Goal: Transaction & Acquisition: Purchase product/service

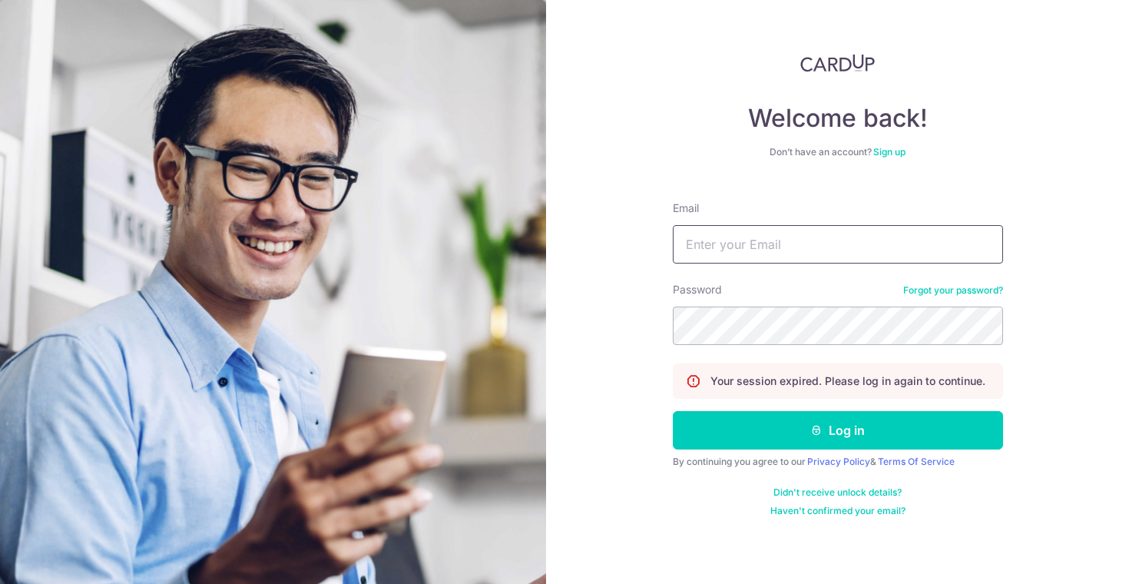
type input "[DOMAIN_NAME][EMAIL_ADDRESS][DOMAIN_NAME]"
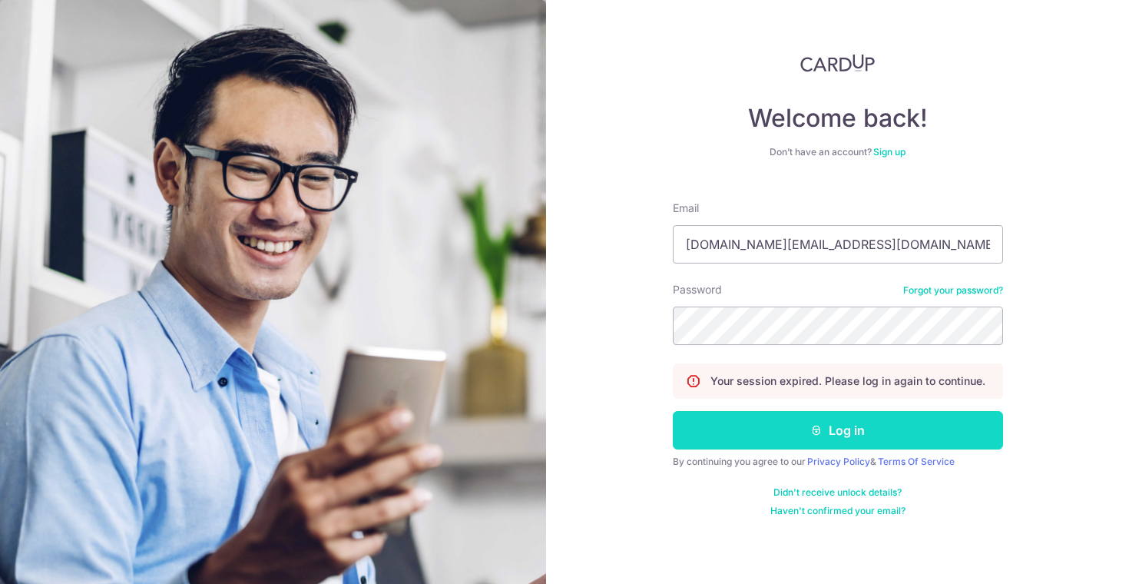
click at [715, 444] on button "Log in" at bounding box center [838, 430] width 330 height 38
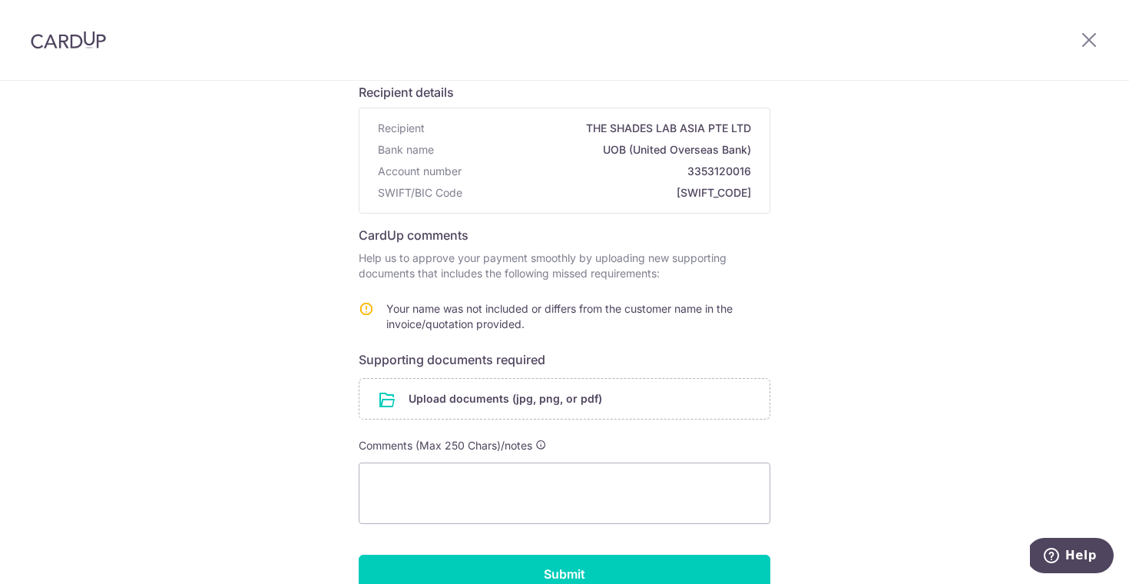
scroll to position [113, 0]
click at [549, 407] on input "file" at bounding box center [564, 397] width 410 height 40
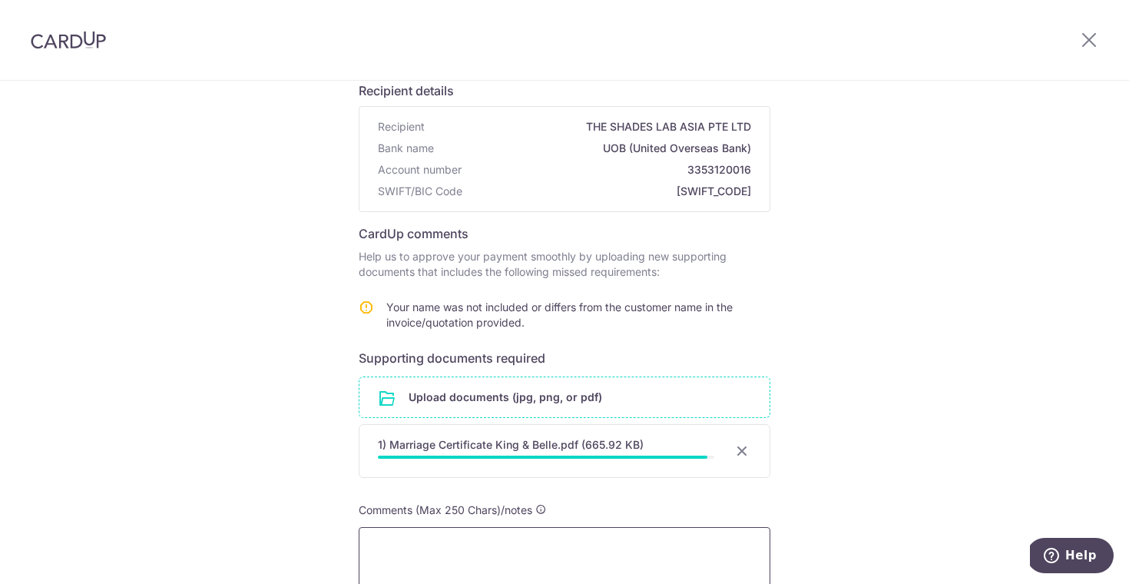
click at [532, 542] on textarea at bounding box center [565, 557] width 412 height 61
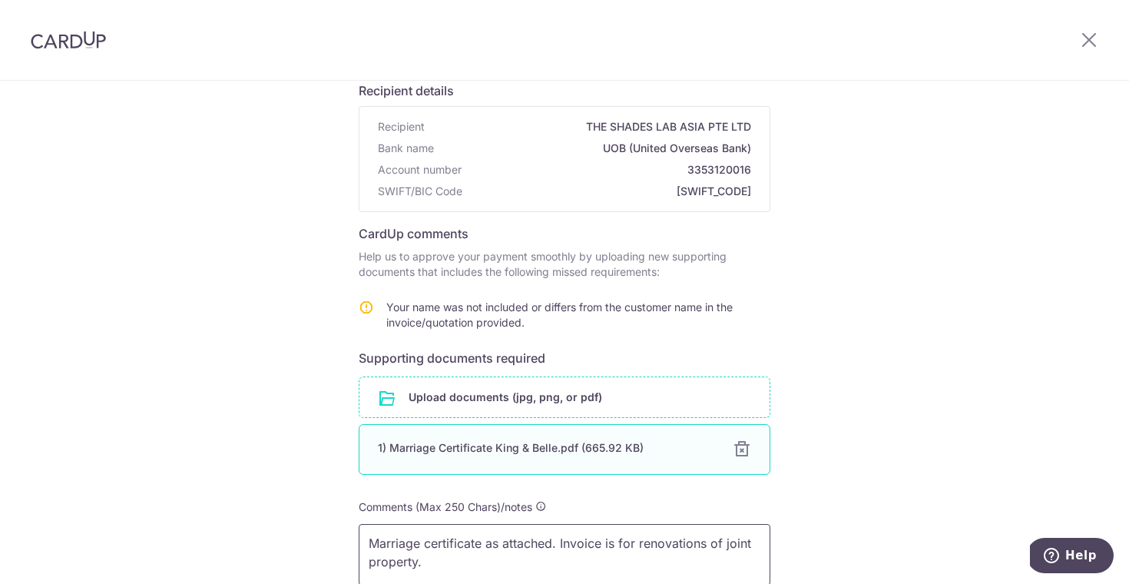
scroll to position [293, 0]
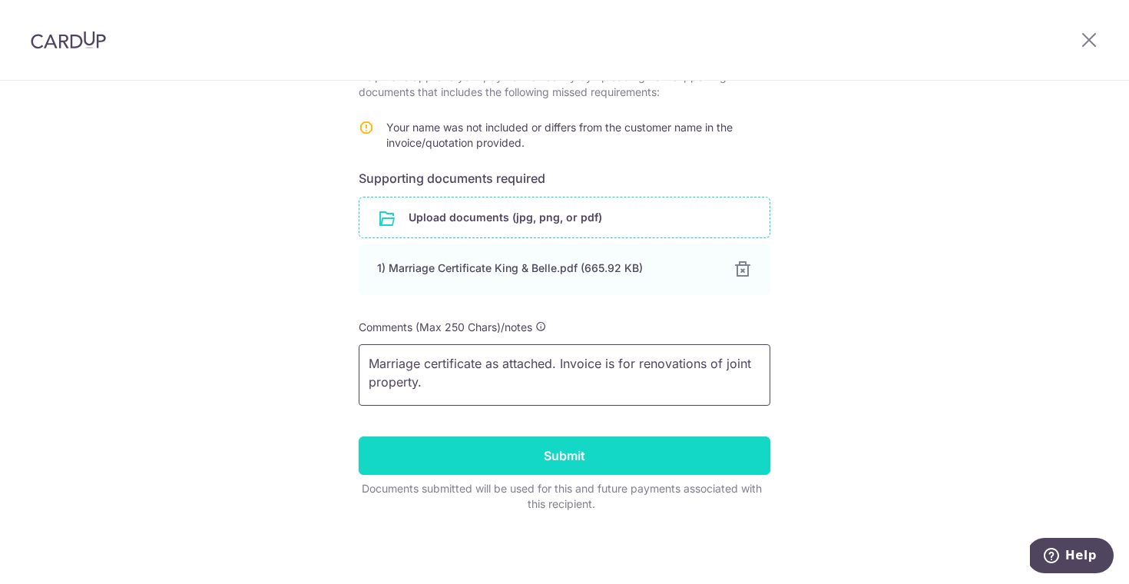
type textarea "Marriage certificate as attached. Invoice is for renovations of joint property."
click at [541, 459] on input "Submit" at bounding box center [565, 455] width 412 height 38
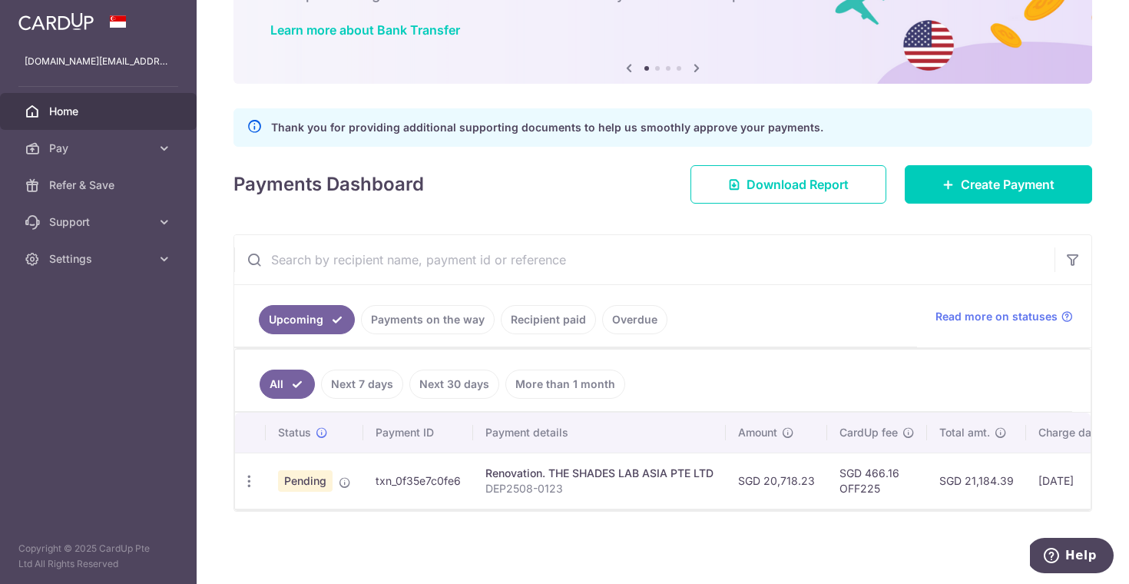
scroll to position [118, 0]
click at [622, 320] on link "Overdue" at bounding box center [634, 319] width 65 height 29
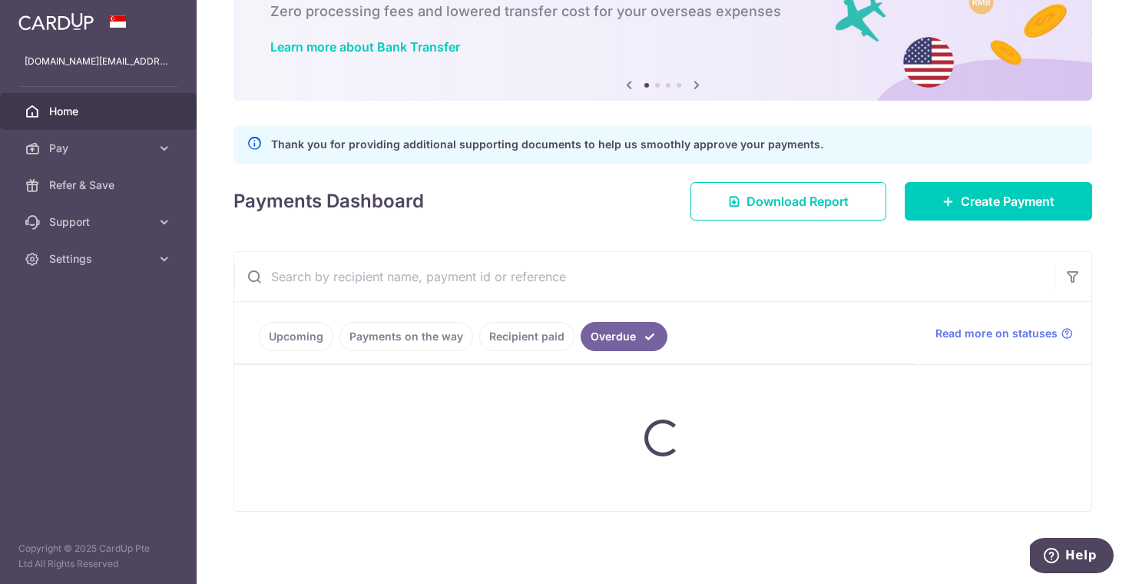
scroll to position [48, 0]
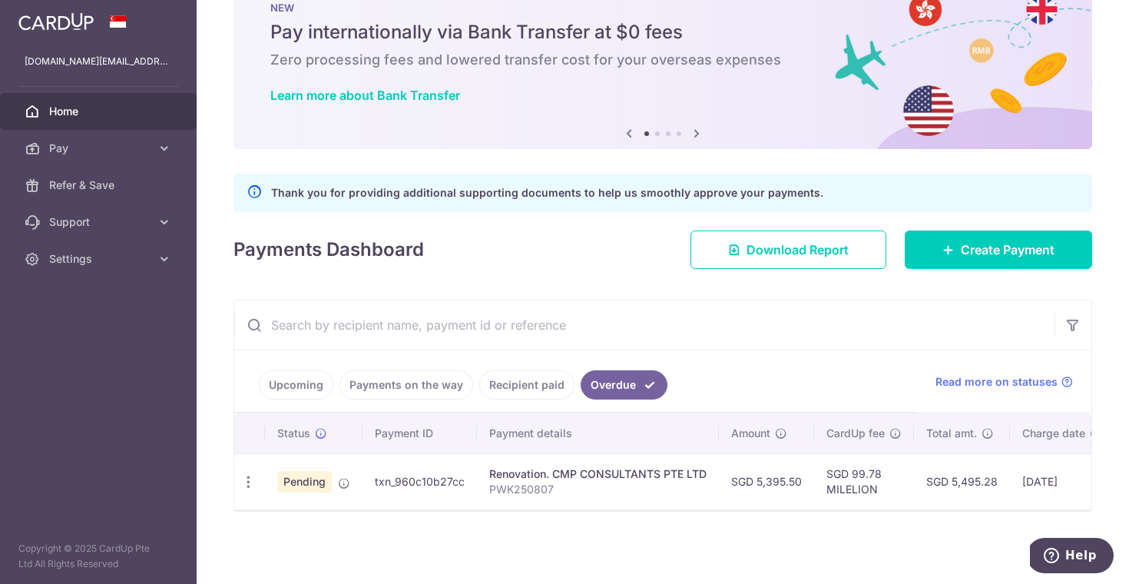
click at [779, 481] on td "SGD 5,395.50" at bounding box center [766, 481] width 95 height 56
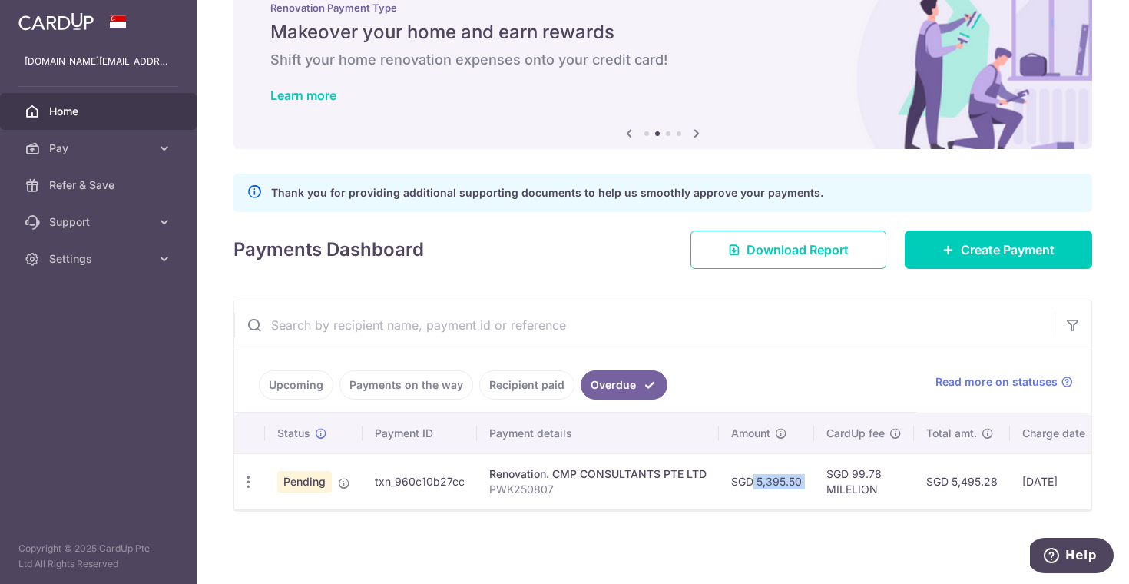
copy tr "SGD 5,395.50"
click at [258, 488] on div "Update payment Cancel payment Upload doc" at bounding box center [248, 482] width 28 height 28
click at [242, 482] on icon "button" at bounding box center [248, 482] width 16 height 16
click at [265, 549] on link "Cancel payment" at bounding box center [315, 561] width 160 height 38
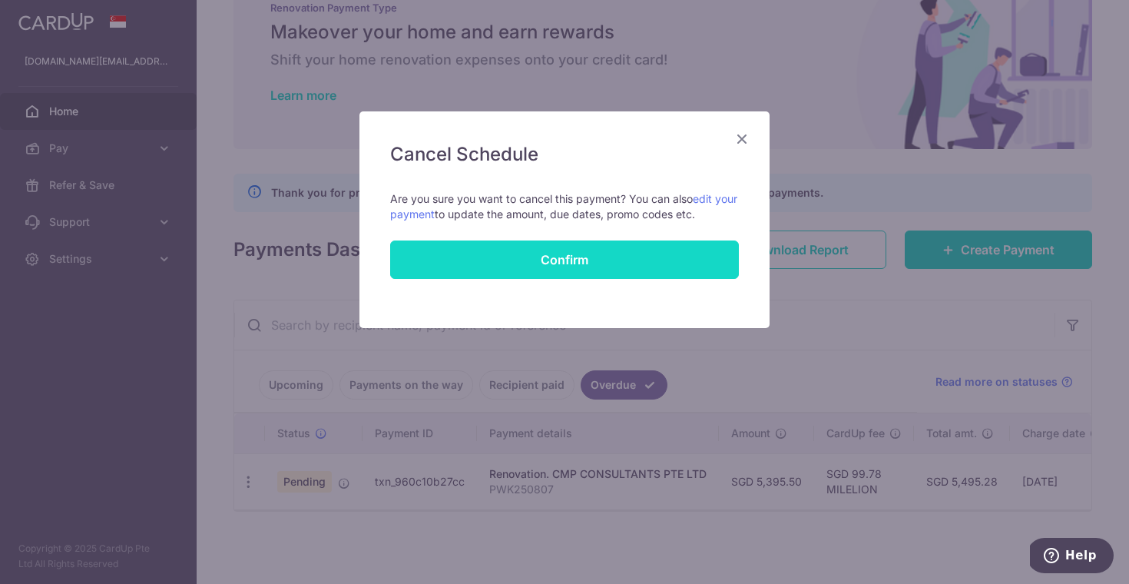
click at [561, 263] on button "Confirm" at bounding box center [564, 259] width 349 height 38
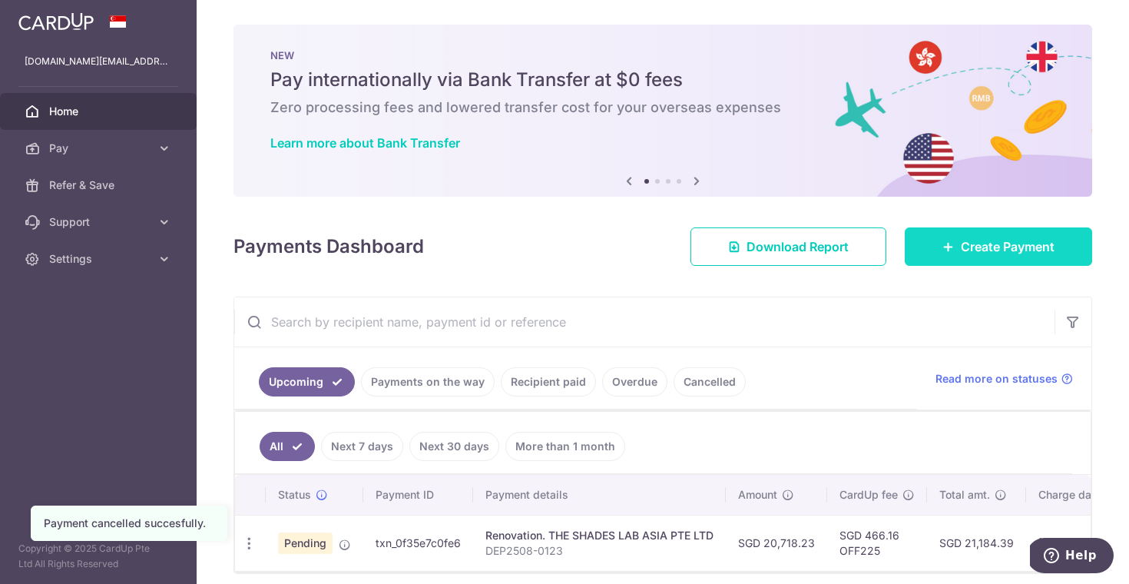
click at [1024, 250] on span "Create Payment" at bounding box center [1008, 246] width 94 height 18
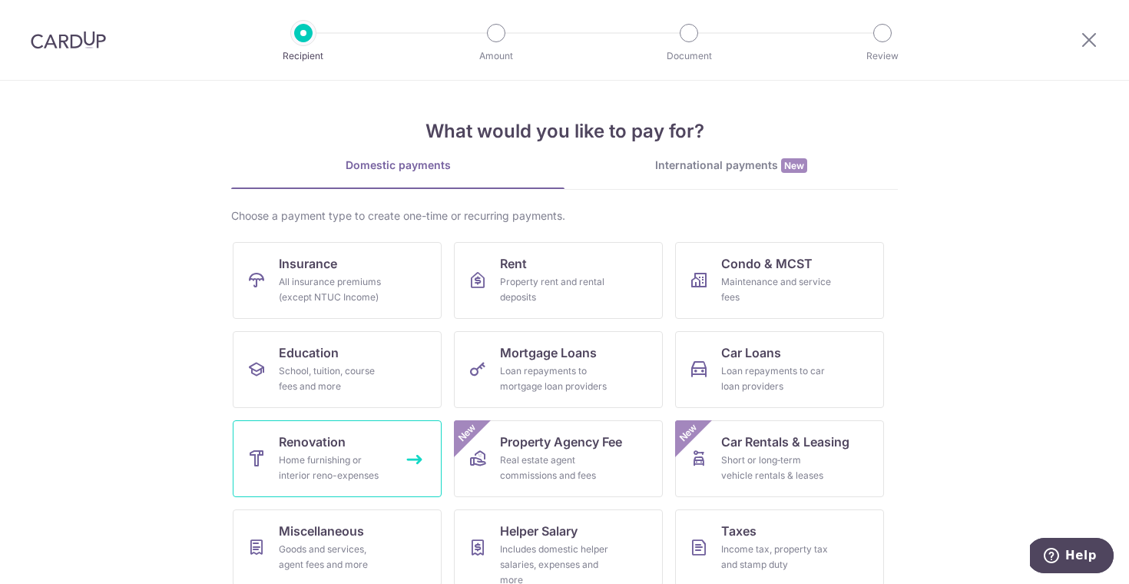
click at [357, 436] on link "Renovation Home furnishing or interior reno-expenses" at bounding box center [337, 458] width 209 height 77
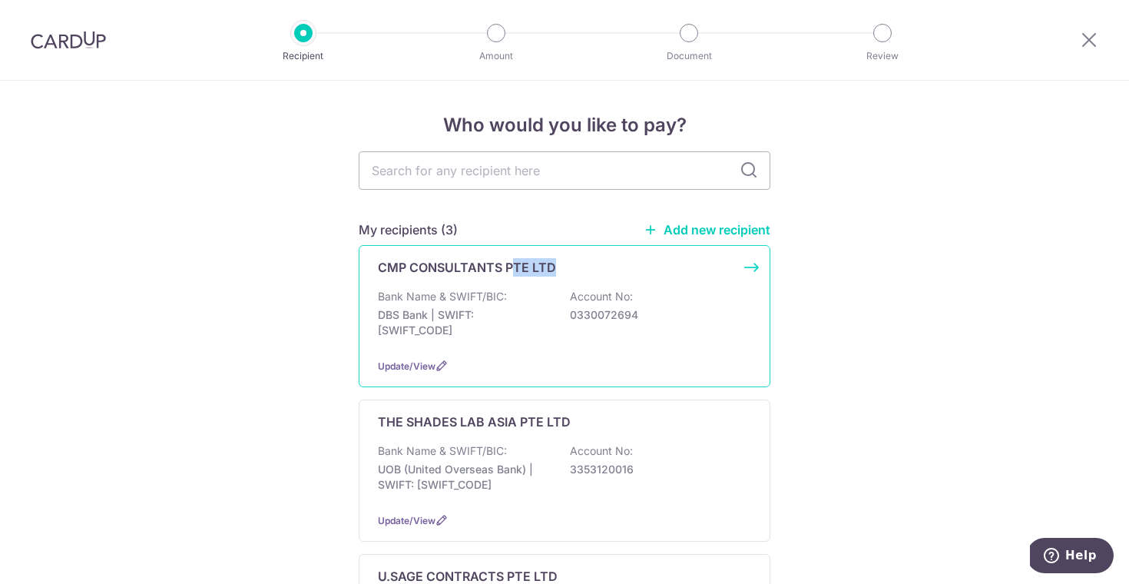
click at [509, 275] on p "CMP CONSULTANTS PTE LTD" at bounding box center [467, 267] width 178 height 18
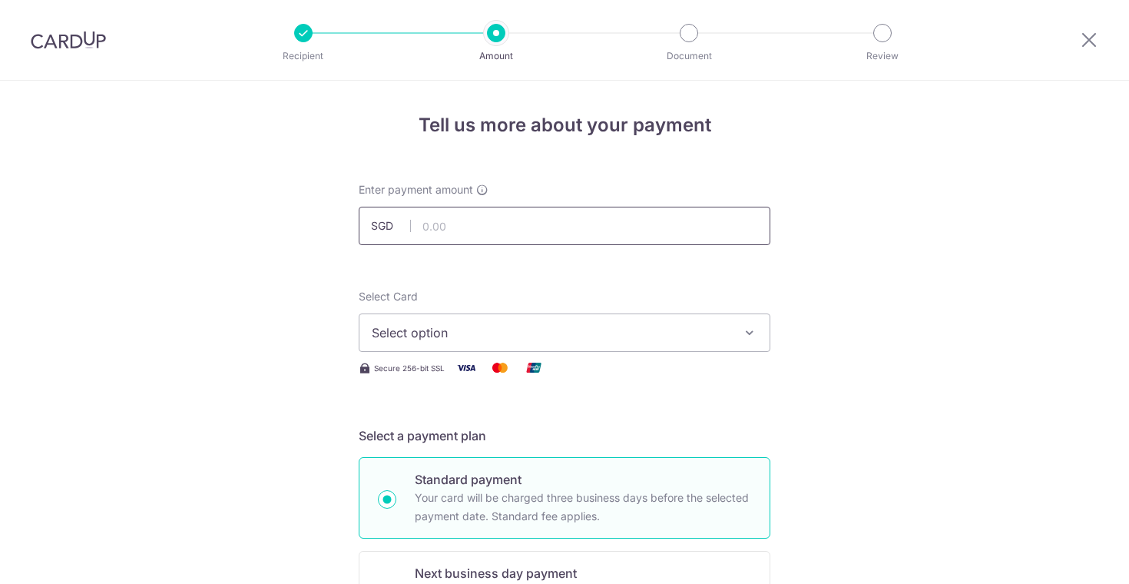
click at [521, 227] on input "text" at bounding box center [565, 226] width 412 height 38
paste input "SGD 5,395."
type input "5,395.50"
click at [568, 336] on span "Select option" at bounding box center [551, 332] width 358 height 18
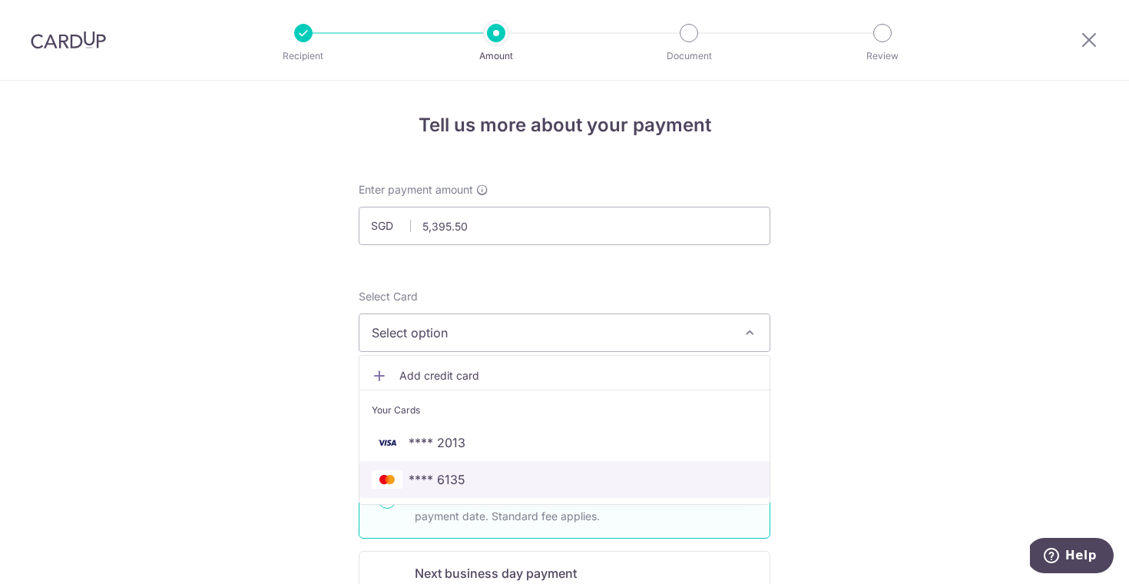
click at [559, 471] on span "**** 6135" at bounding box center [565, 479] width 386 height 18
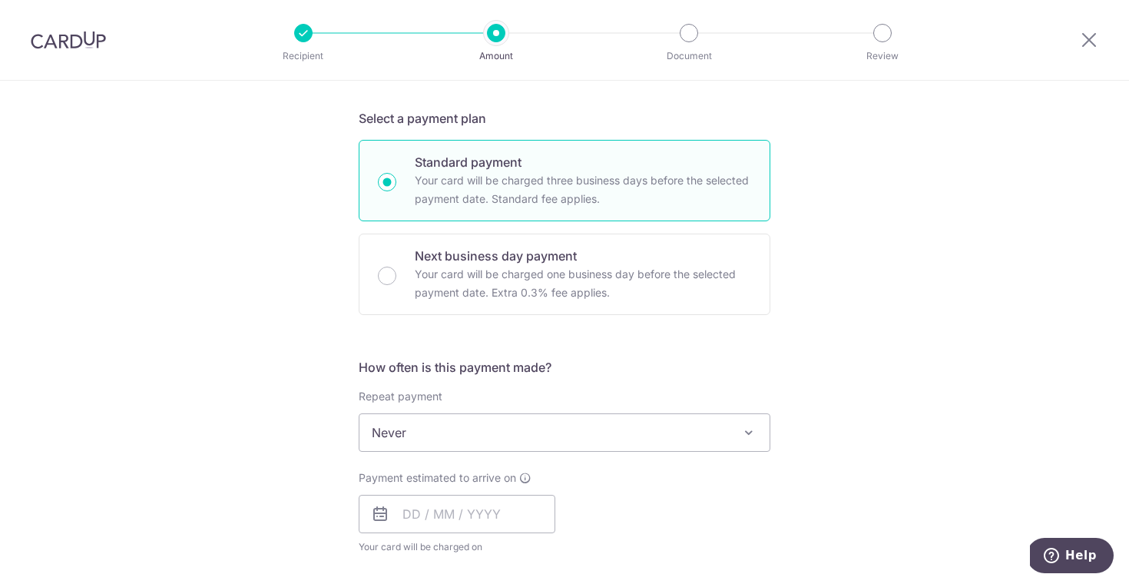
scroll to position [436, 0]
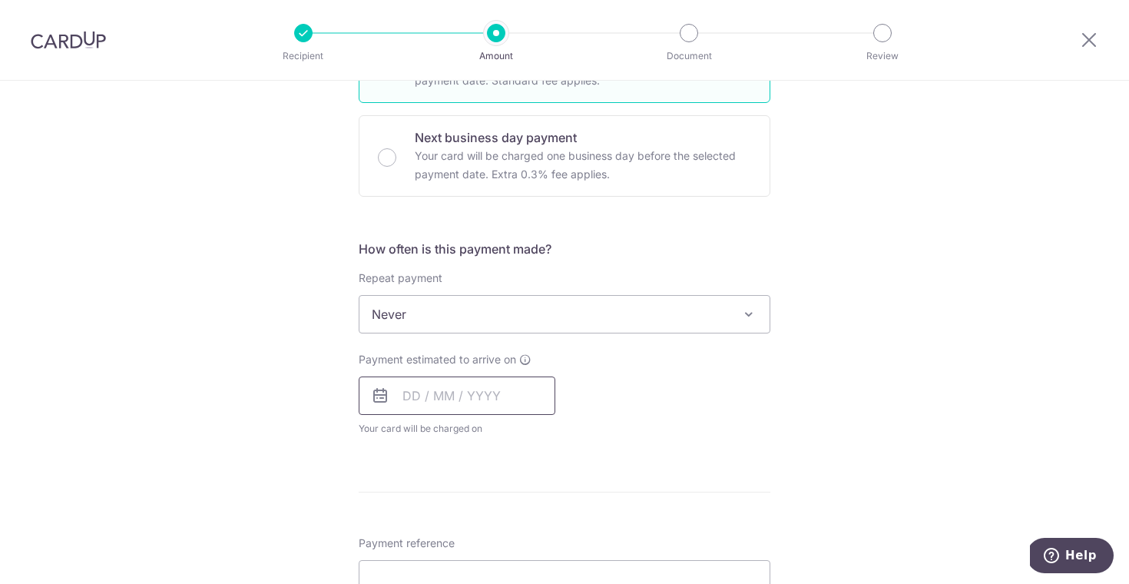
click at [515, 402] on input "text" at bounding box center [457, 395] width 197 height 38
click at [538, 567] on link "19" at bounding box center [544, 566] width 25 height 25
type input "[DATE]"
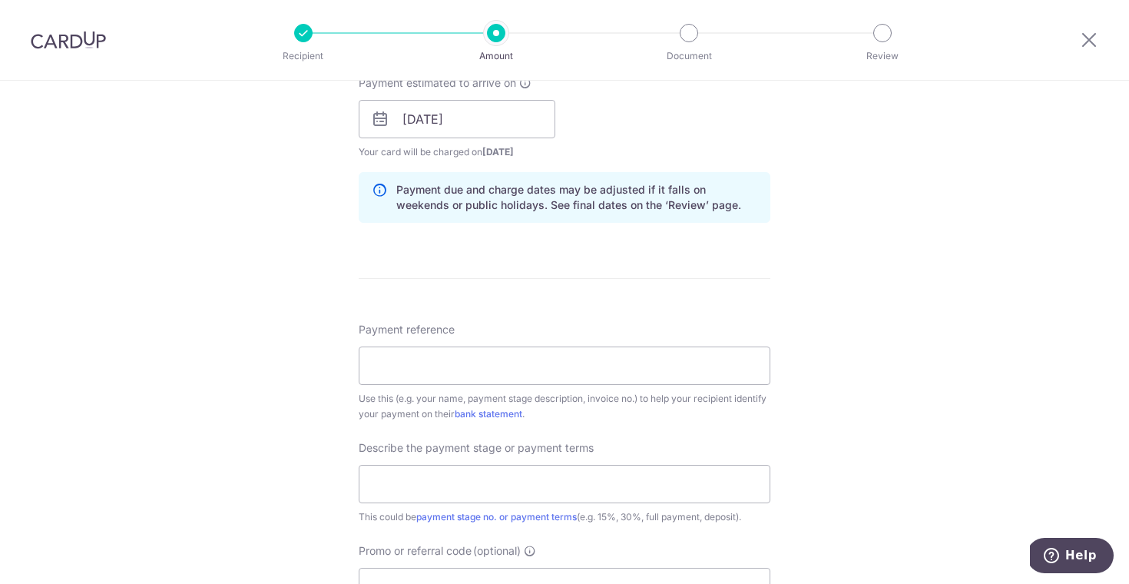
scroll to position [713, 0]
click at [528, 356] on input "Payment reference" at bounding box center [565, 365] width 412 height 38
type input "PWK25/08/07"
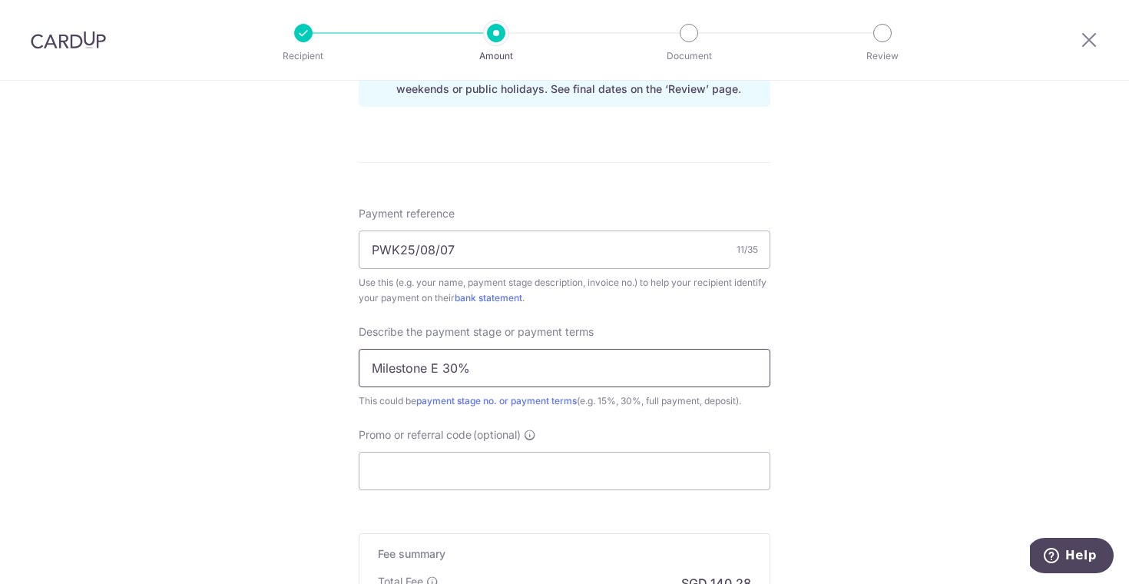
scroll to position [955, 0]
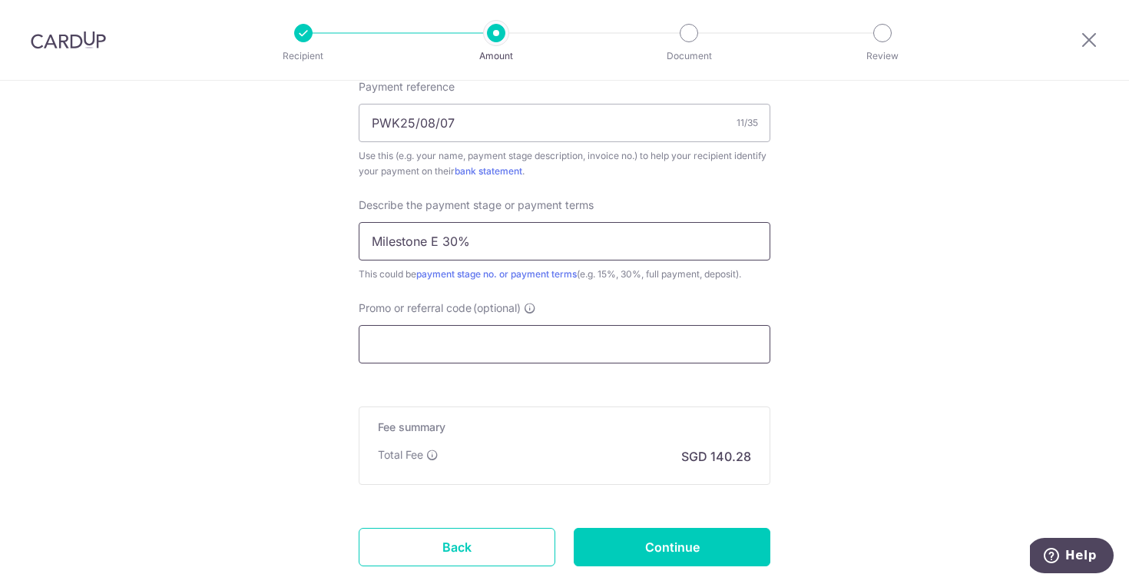
type input "Milestone E 30%"
click at [505, 337] on input "Promo or referral code (optional)" at bounding box center [565, 344] width 412 height 38
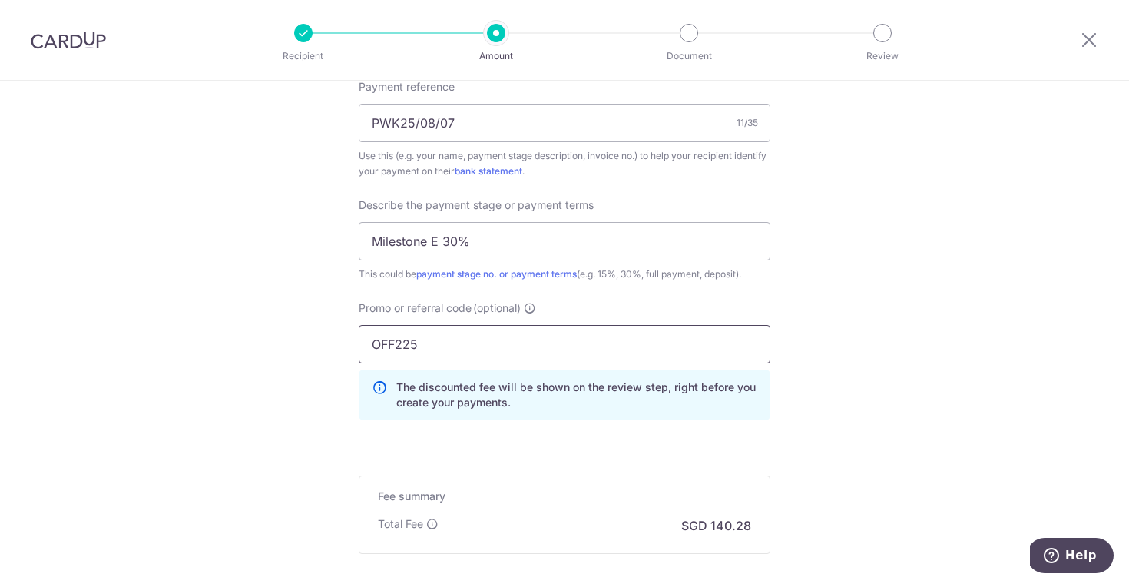
type input "OFF225"
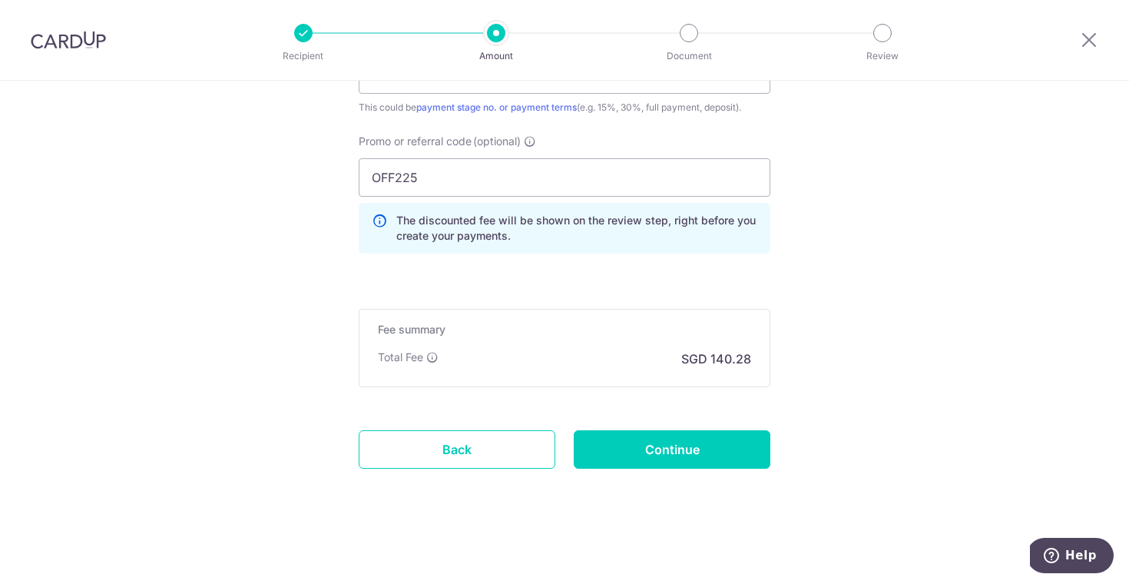
scroll to position [1121, 0]
click at [701, 447] on input "Continue" at bounding box center [672, 449] width 197 height 38
type input "Create Schedule"
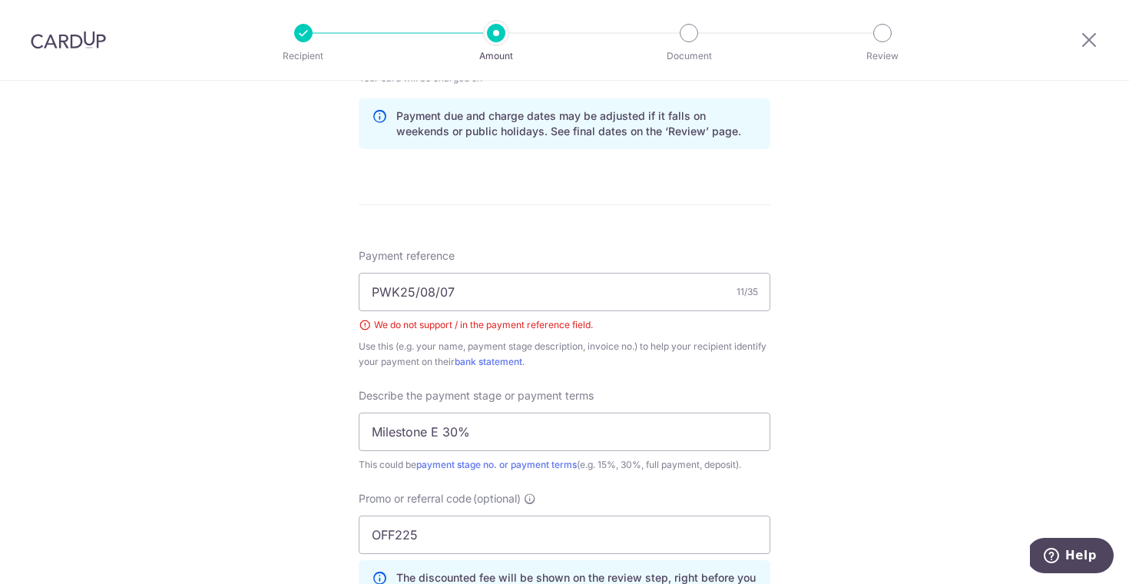
scroll to position [785, 0]
click at [419, 280] on input "PWK25/08/07" at bounding box center [565, 292] width 412 height 38
click at [416, 291] on input "PWK25/08/07" at bounding box center [565, 292] width 412 height 38
click at [439, 293] on input "PWK2508/07" at bounding box center [565, 292] width 412 height 38
click at [433, 294] on input "PWK2508/07" at bounding box center [565, 292] width 412 height 38
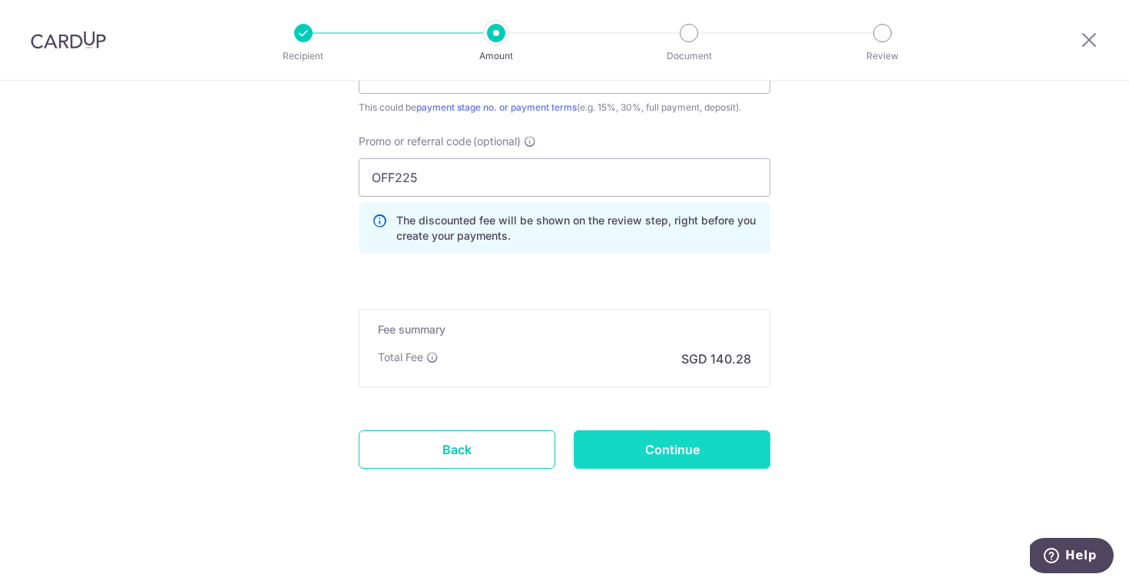
scroll to position [1144, 0]
type input "PWK250807"
click at [610, 435] on input "Continue" at bounding box center [672, 449] width 197 height 38
type input "Create Schedule"
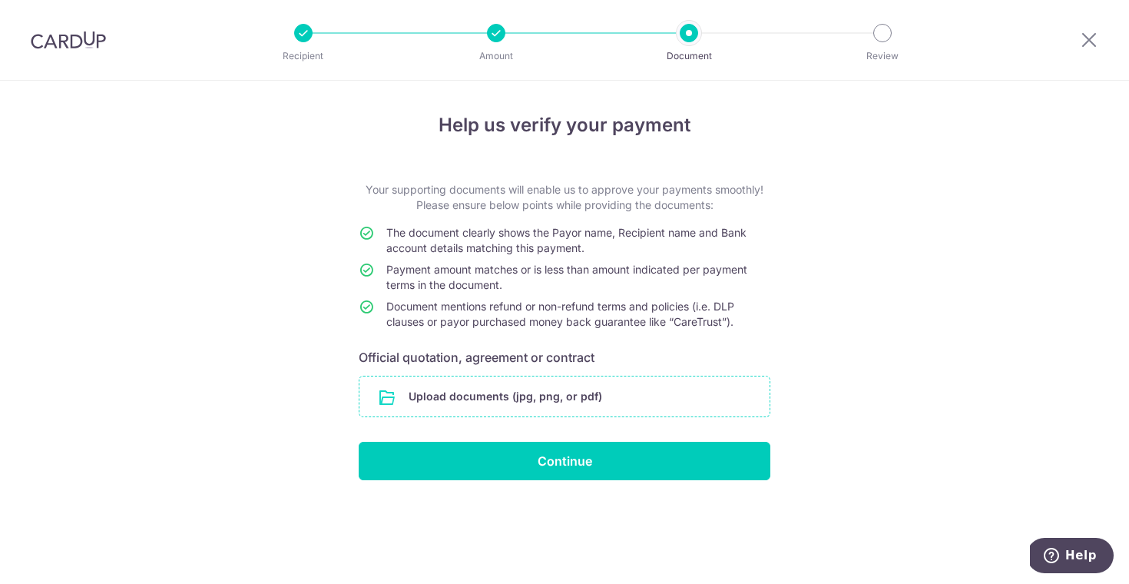
click at [608, 386] on input "file" at bounding box center [564, 396] width 410 height 40
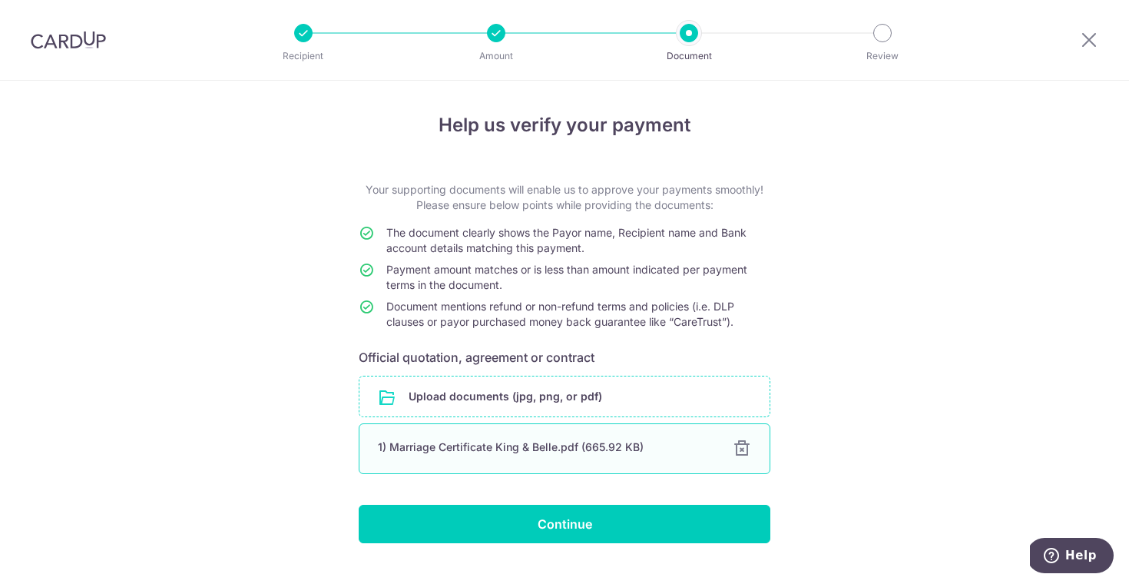
click at [464, 450] on div "1) Marriage Certificate King & Belle.pdf (665.92 KB)" at bounding box center [546, 446] width 336 height 15
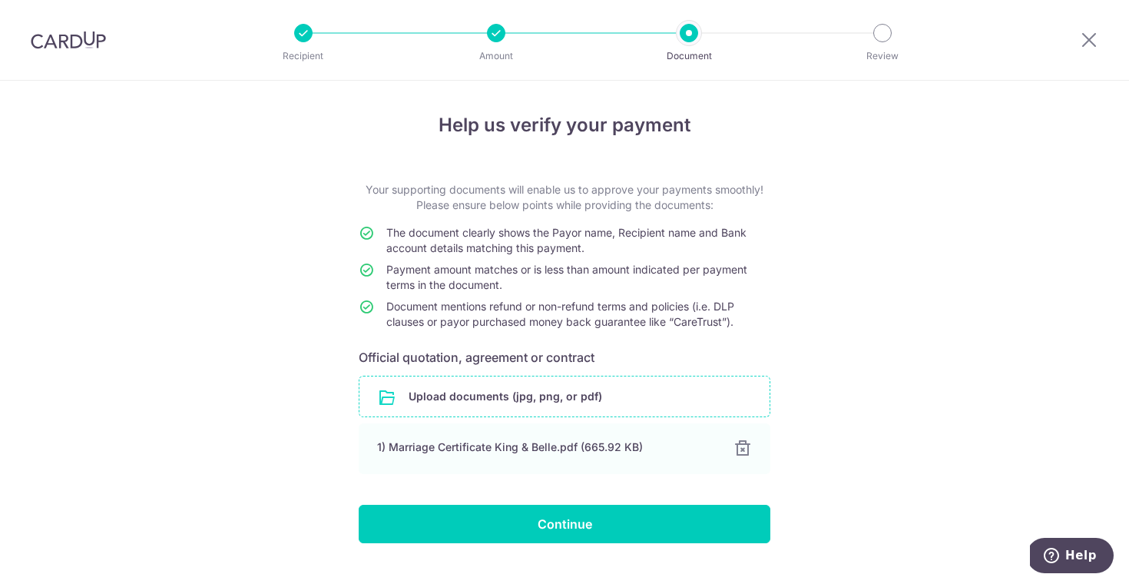
click at [472, 408] on input "file" at bounding box center [564, 396] width 410 height 40
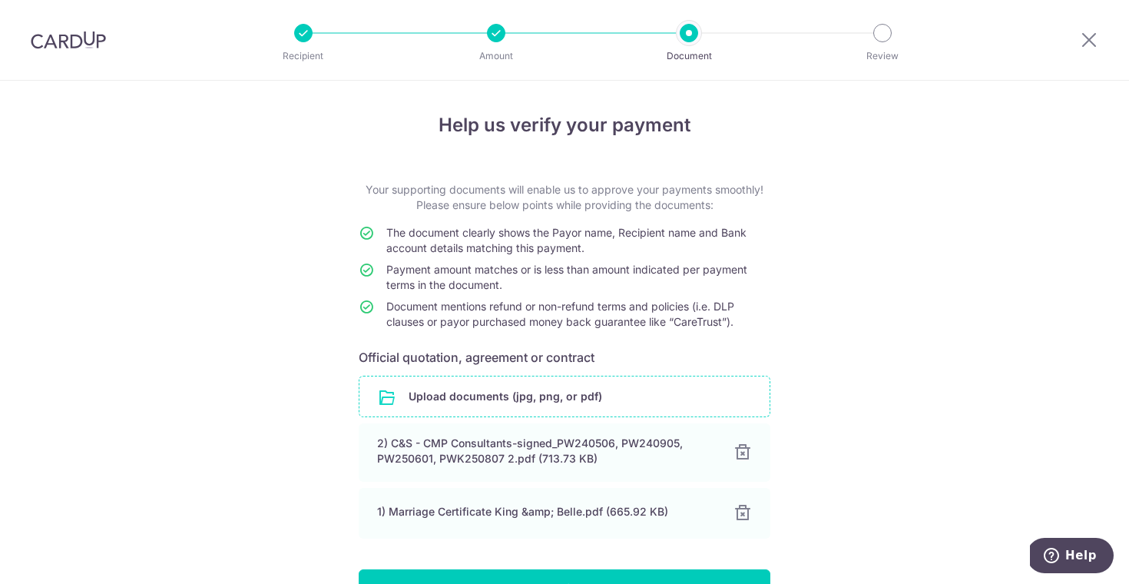
click at [487, 404] on input "file" at bounding box center [564, 396] width 410 height 40
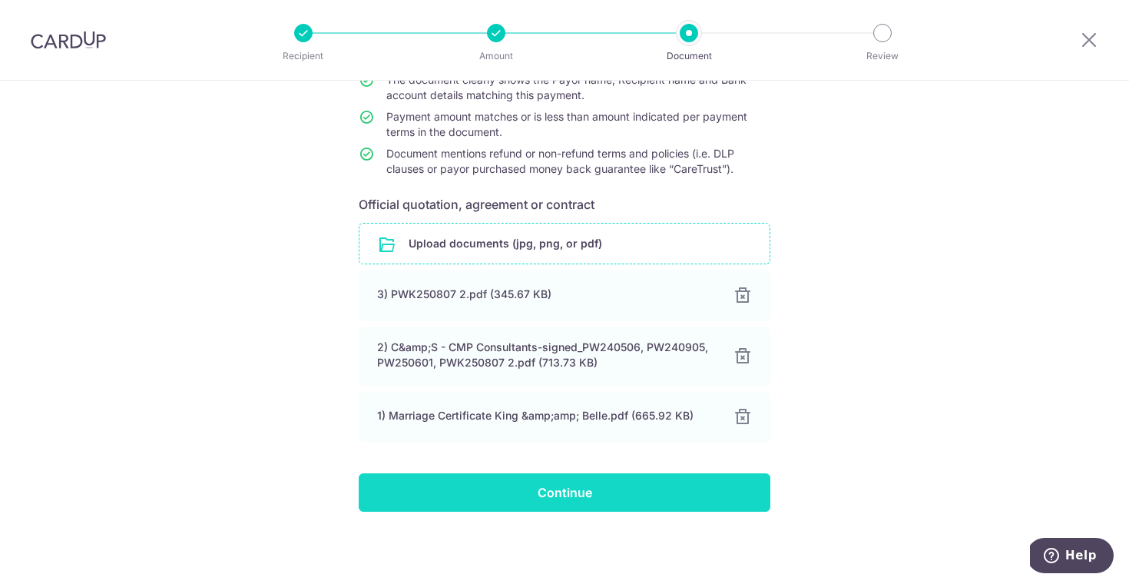
scroll to position [153, 0]
click at [565, 489] on input "Continue" at bounding box center [565, 492] width 412 height 38
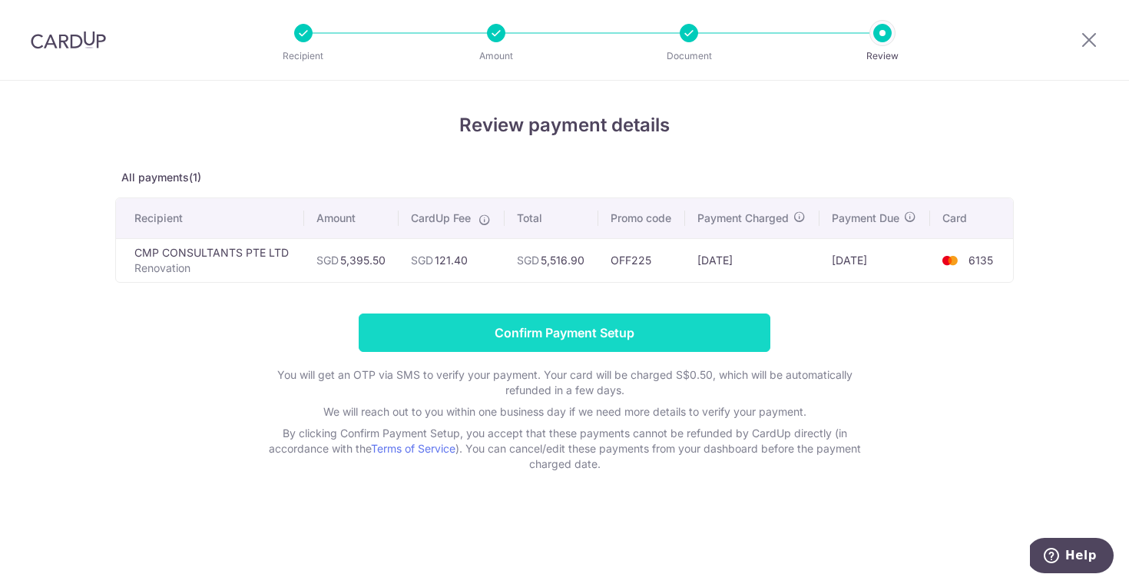
click at [626, 338] on input "Confirm Payment Setup" at bounding box center [565, 332] width 412 height 38
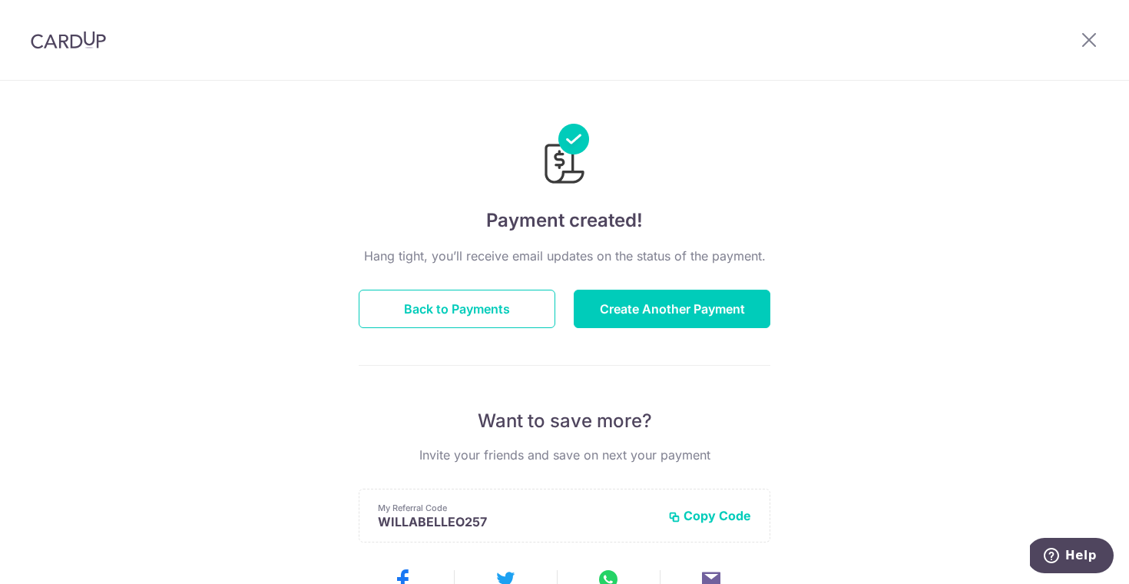
click at [492, 267] on div "Hang tight, you’ll receive email updates on the status of the payment. Back to …" at bounding box center [565, 538] width 412 height 582
click at [484, 295] on button "Back to Payments" at bounding box center [457, 309] width 197 height 38
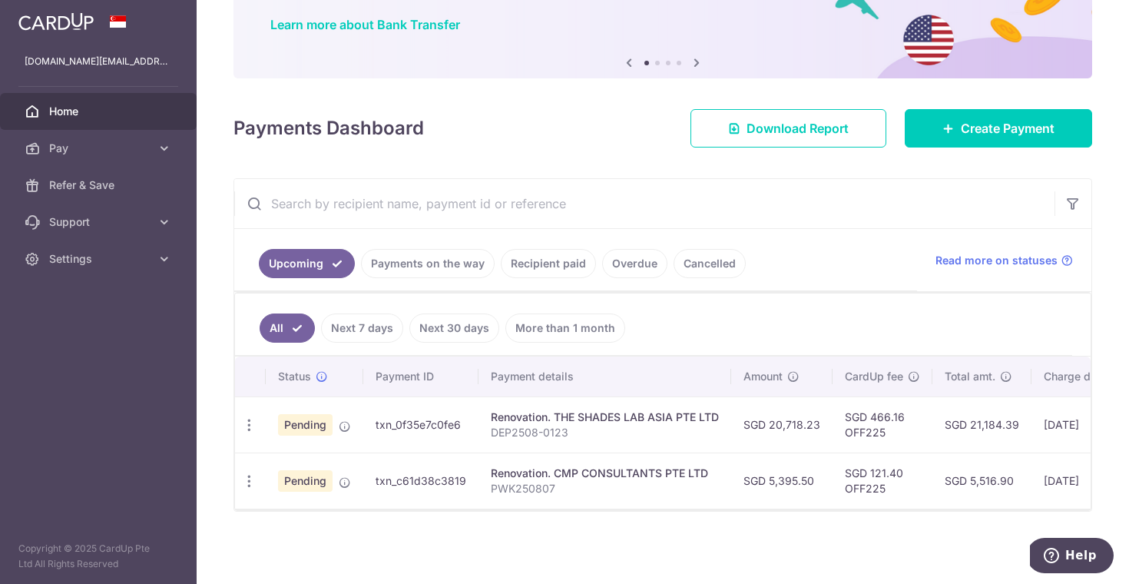
scroll to position [123, 0]
